Goal: Transaction & Acquisition: Book appointment/travel/reservation

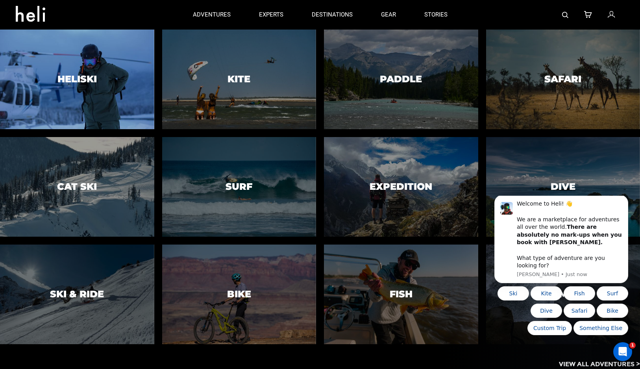
click at [82, 81] on h3 "Heliski" at bounding box center [77, 79] width 39 height 10
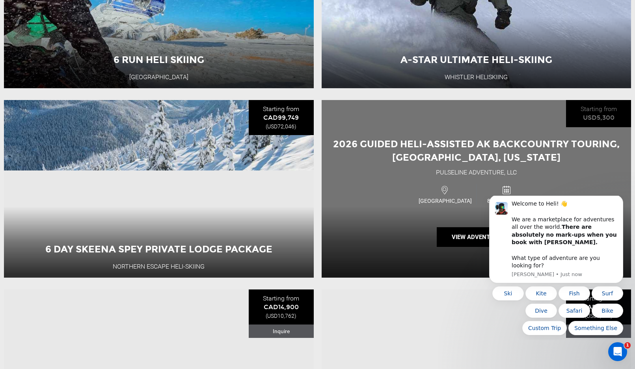
scroll to position [512, 0]
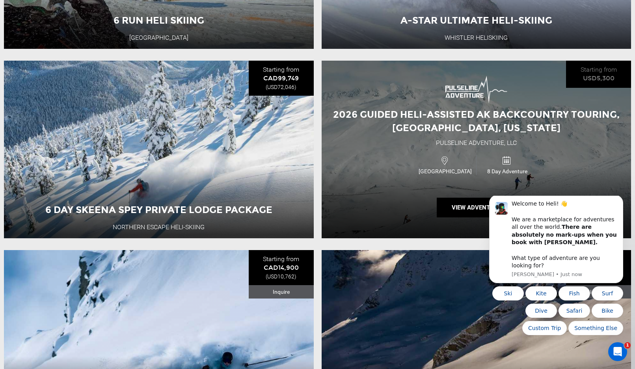
click at [478, 122] on span "2026 Guided Heli-Assisted AK Backcountry Touring, [GEOGRAPHIC_DATA], [US_STATE]" at bounding box center [476, 121] width 286 height 25
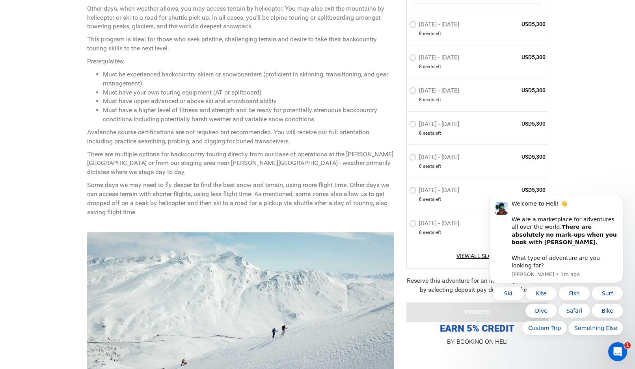
scroll to position [433, 0]
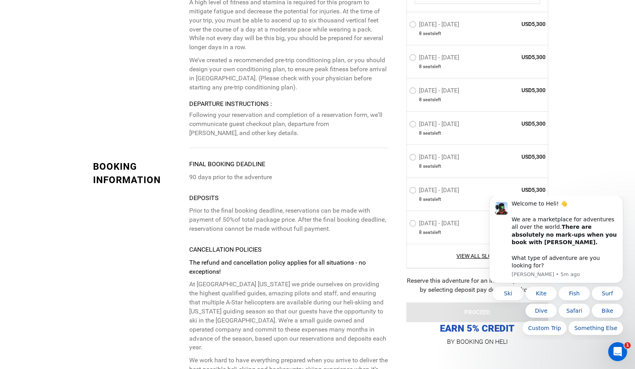
scroll to position [2206, 0]
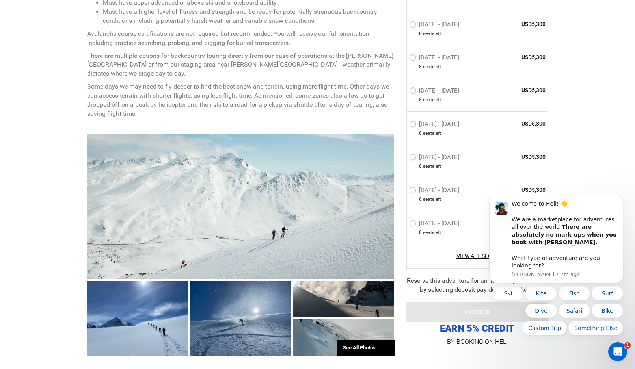
scroll to position [630, 0]
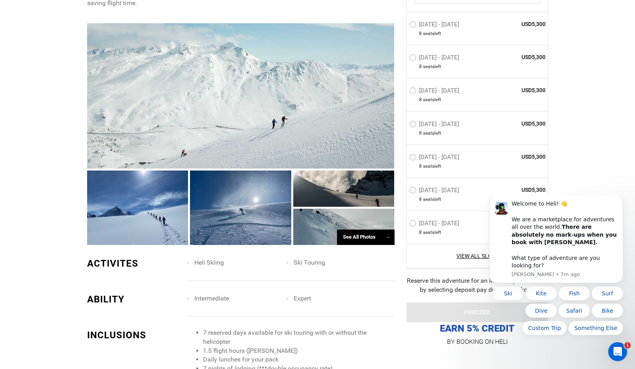
click at [247, 89] on div at bounding box center [240, 95] width 307 height 145
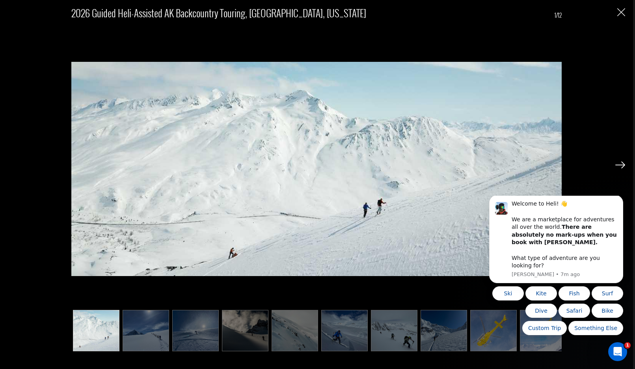
click at [617, 164] on img at bounding box center [620, 164] width 10 height 7
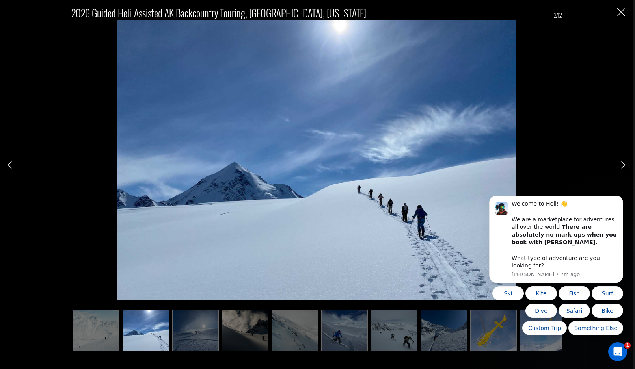
click at [617, 164] on img at bounding box center [620, 164] width 10 height 7
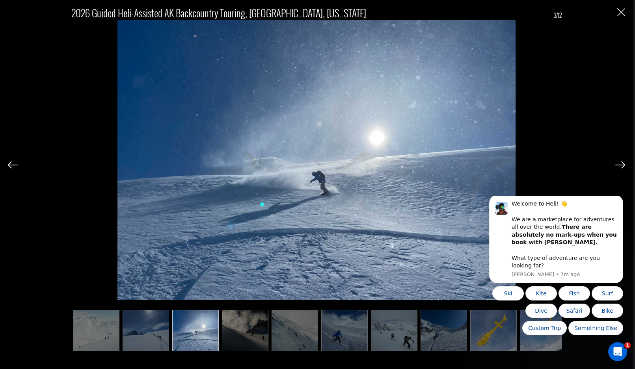
click at [617, 164] on img at bounding box center [620, 164] width 10 height 7
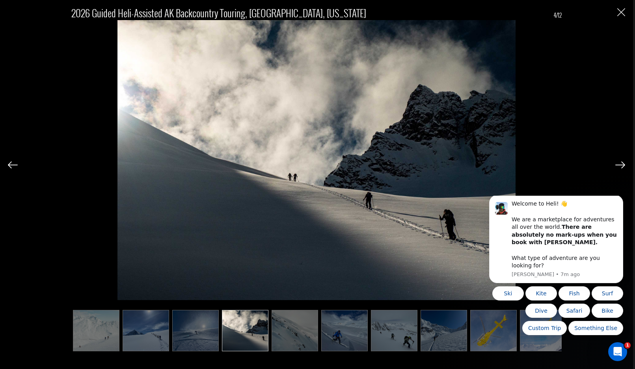
click at [617, 164] on img at bounding box center [620, 164] width 10 height 7
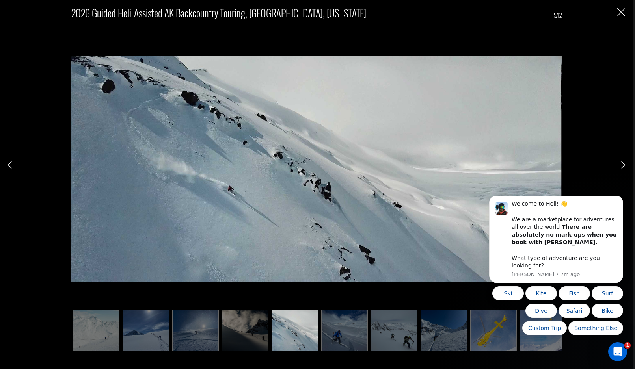
click at [617, 164] on img at bounding box center [620, 164] width 10 height 7
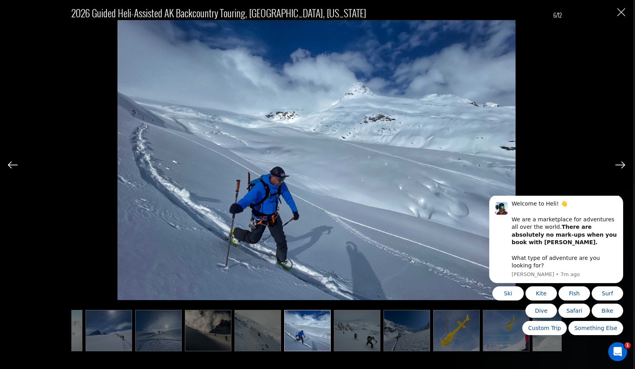
scroll to position [0, 39]
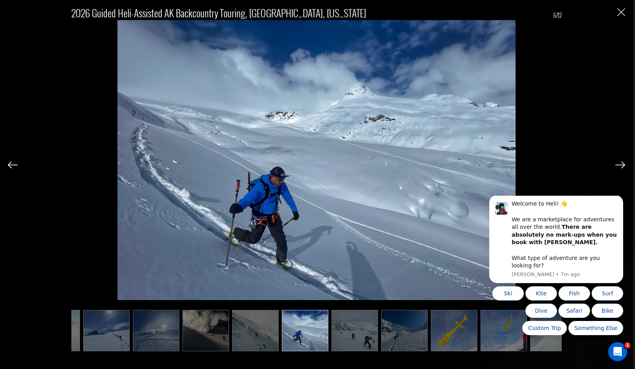
click at [617, 164] on img at bounding box center [620, 164] width 10 height 7
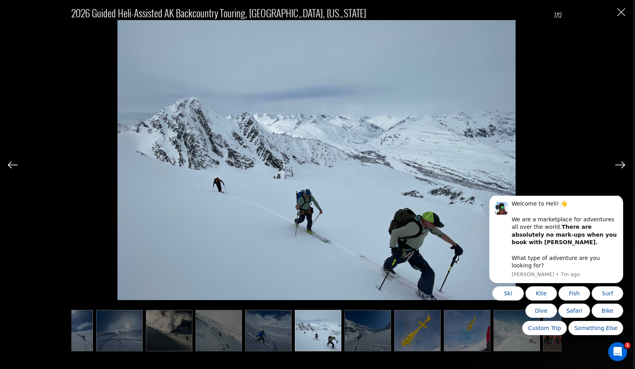
scroll to position [0, 79]
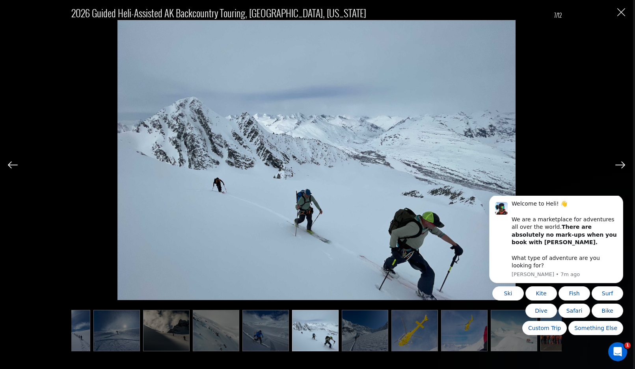
click at [617, 164] on img at bounding box center [620, 164] width 10 height 7
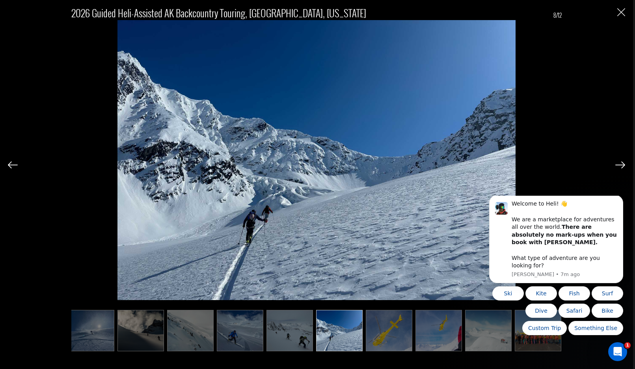
scroll to position [0, 105]
click at [617, 164] on img at bounding box center [620, 164] width 10 height 7
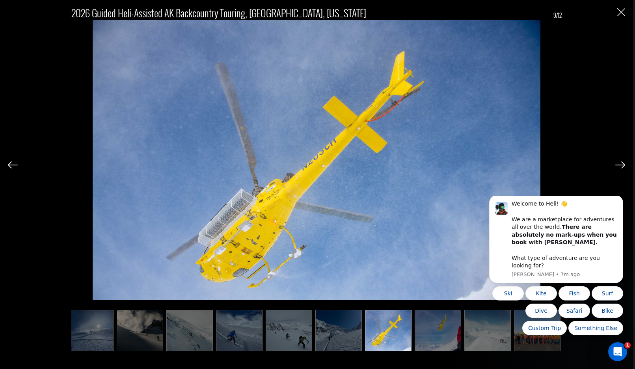
click at [617, 164] on img at bounding box center [620, 164] width 10 height 7
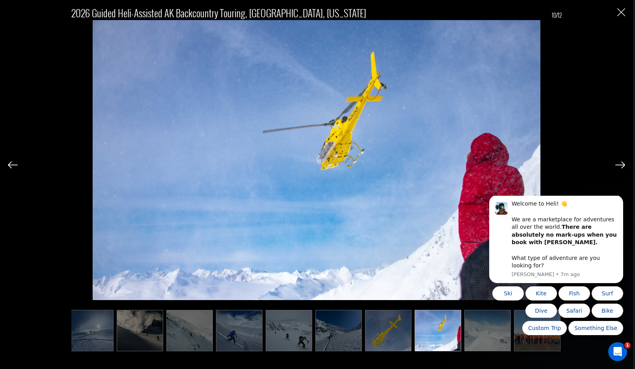
click at [617, 164] on img at bounding box center [620, 164] width 10 height 7
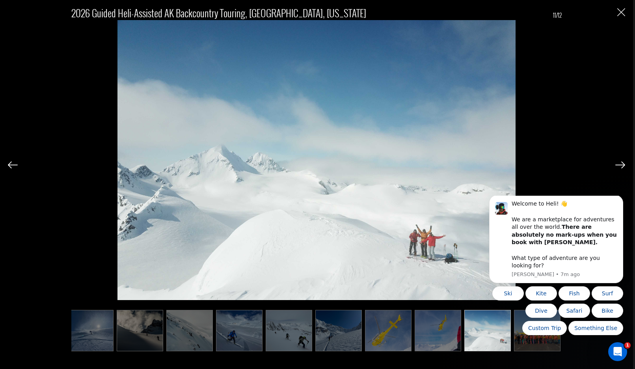
click at [617, 163] on img at bounding box center [620, 164] width 10 height 7
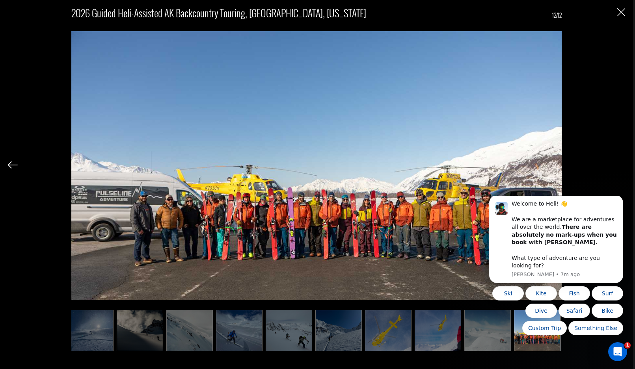
click at [617, 163] on div "2026 Guided Heli-Assisted AK Backcountry Touring, [GEOGRAPHIC_DATA], [US_STATE]…" at bounding box center [316, 175] width 617 height 351
click at [624, 11] on img "Close" at bounding box center [621, 12] width 8 height 8
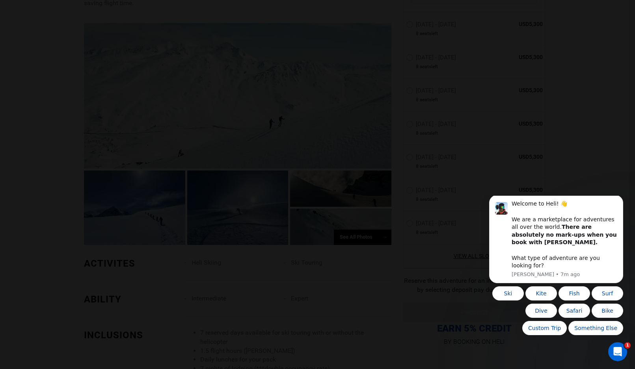
scroll to position [0, 0]
